Goal: Task Accomplishment & Management: Manage account settings

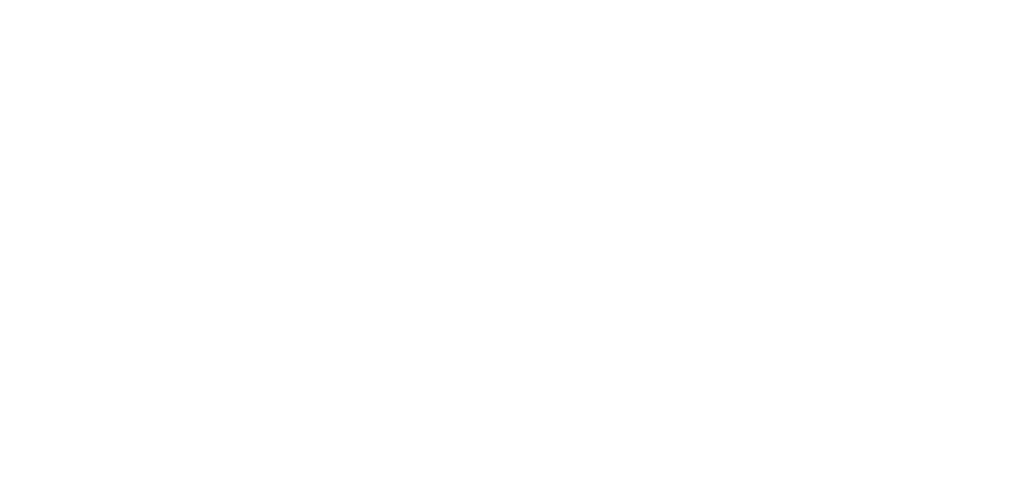
select select "*"
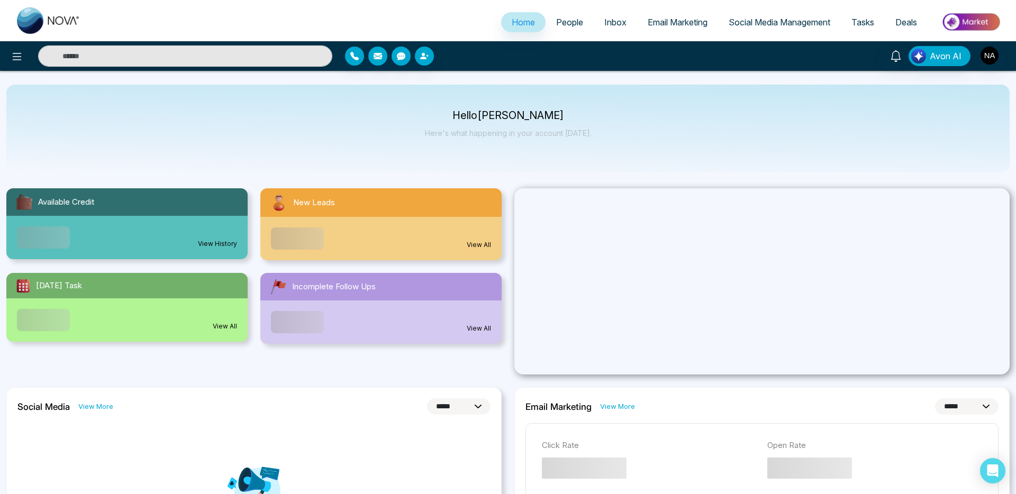
click at [560, 15] on link "People" at bounding box center [569, 22] width 48 height 20
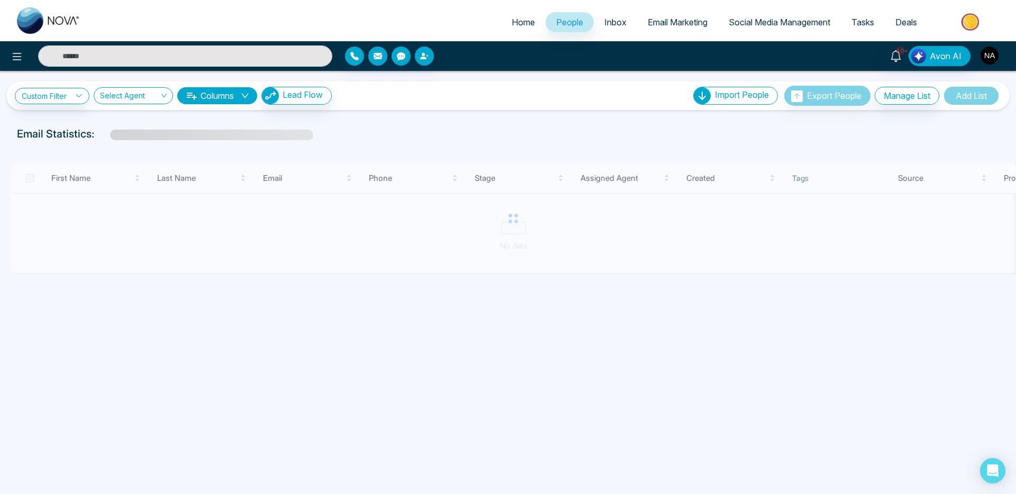
click at [985, 57] on img "button" at bounding box center [989, 56] width 18 height 18
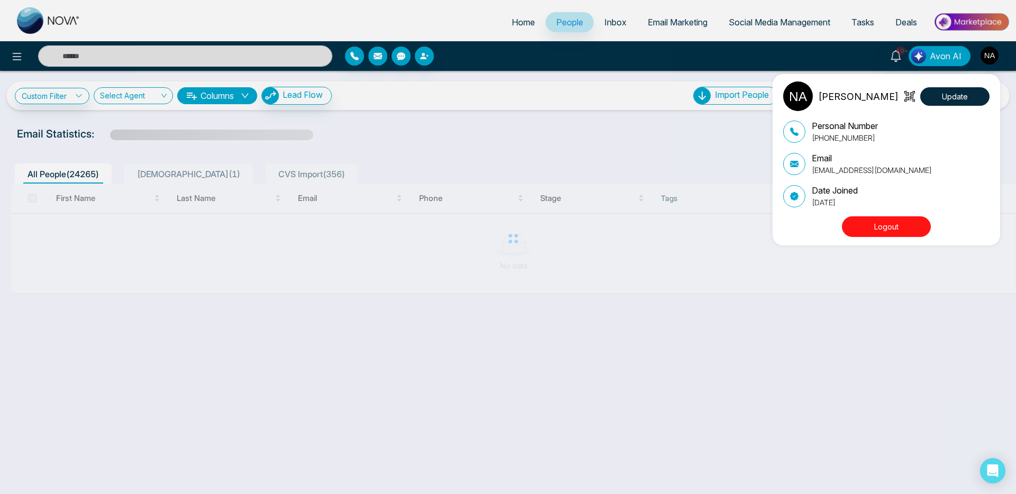
click at [872, 232] on button "Logout" at bounding box center [886, 226] width 89 height 21
